Goal: Find specific page/section: Find specific page/section

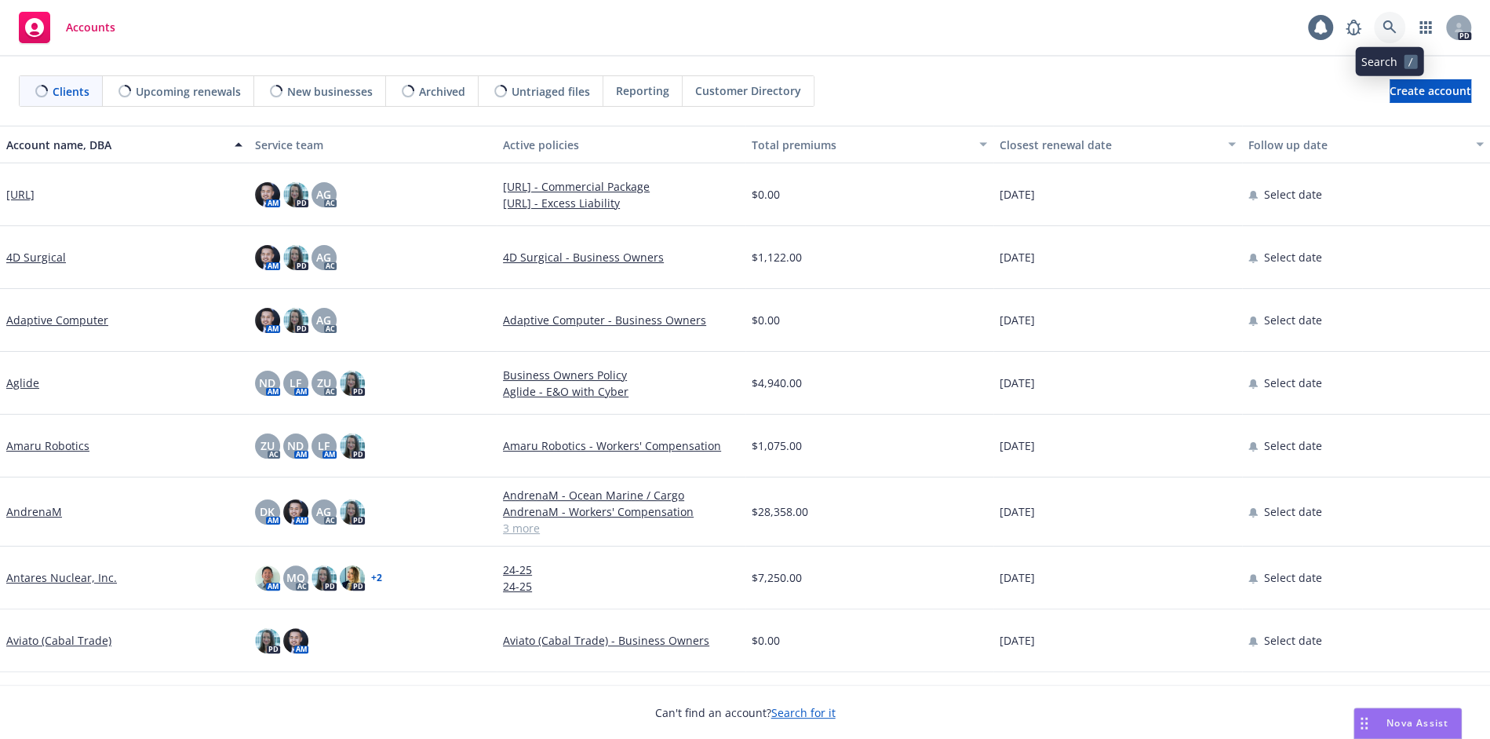
click at [1395, 29] on icon at bounding box center [1390, 27] width 14 height 14
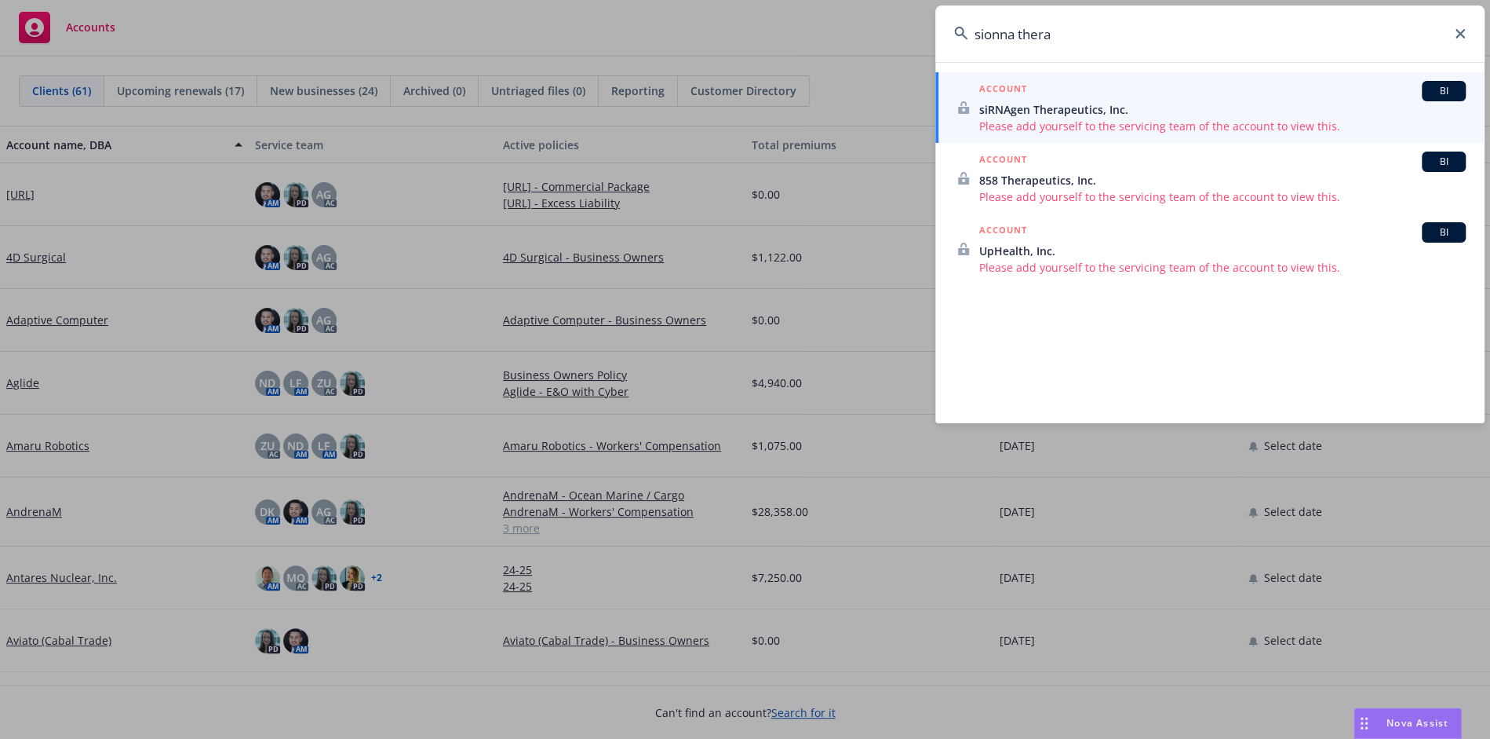
type input "sionna thera"
